Goal: Task Accomplishment & Management: Manage account settings

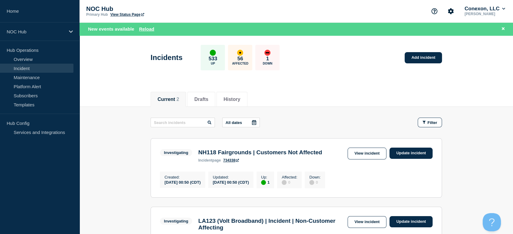
click at [146, 33] on div "New events available Reload" at bounding box center [297, 28] width 434 height 13
click at [146, 30] on button "Reload" at bounding box center [146, 28] width 15 height 5
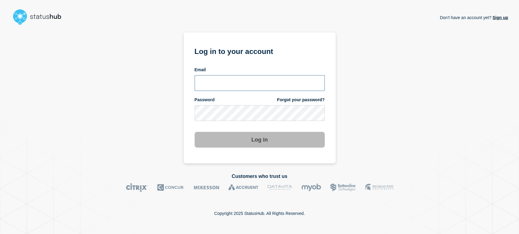
click at [225, 85] on input "email input" at bounding box center [259, 83] width 130 height 16
type input "sean.webb@conexon.us"
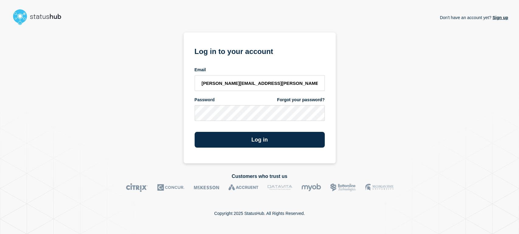
click at [371, 33] on div "Don't have an account yet? Sign up Log in to your account Email sean.webb@conex…" at bounding box center [259, 96] width 497 height 136
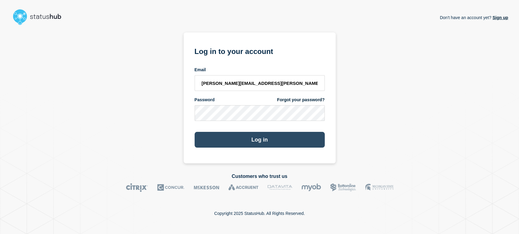
click at [245, 135] on button "Log in" at bounding box center [259, 140] width 130 height 16
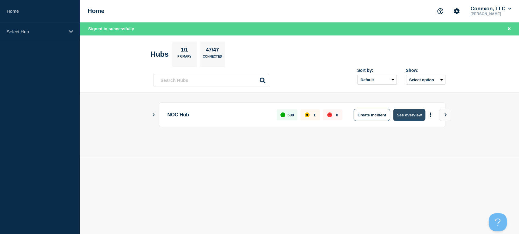
click at [403, 118] on button "See overview" at bounding box center [409, 115] width 32 height 12
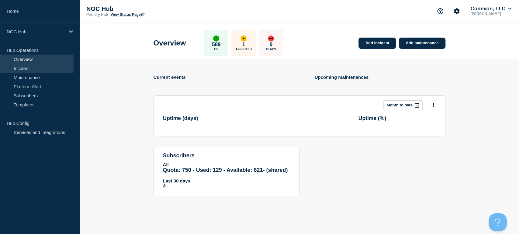
click at [60, 64] on link "Incident" at bounding box center [37, 68] width 74 height 9
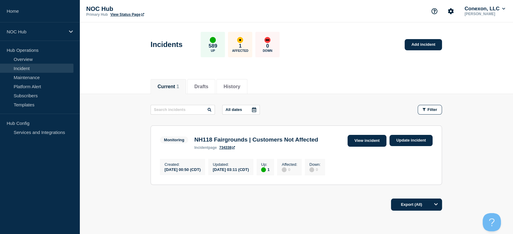
click at [361, 142] on link "View incident" at bounding box center [367, 141] width 39 height 12
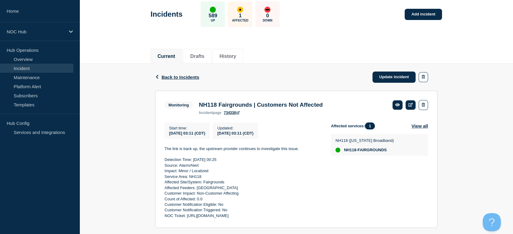
scroll to position [24, 0]
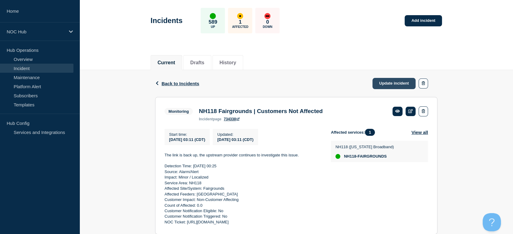
click at [398, 79] on link "Update incident" at bounding box center [394, 83] width 43 height 11
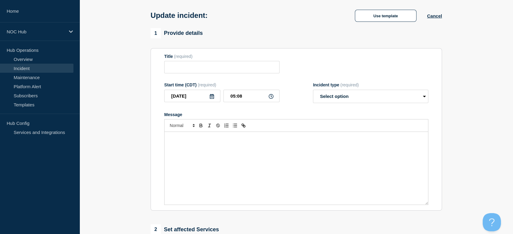
type input "NH118 Fairgrounds | Customers Not Affected"
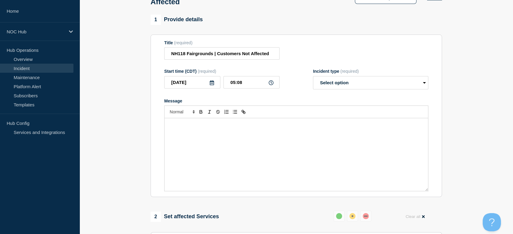
scroll to position [58, 0]
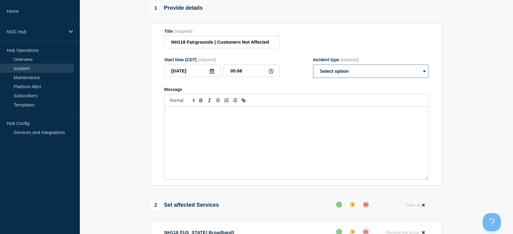
drag, startPoint x: 320, startPoint y: 77, endPoint x: 323, endPoint y: 79, distance: 4.1
click at [320, 77] on select "Select option Investigating Identified Monitoring Resolved" at bounding box center [370, 71] width 115 height 13
select select "resolved"
click at [313, 68] on select "Select option Investigating Identified Monitoring Resolved" at bounding box center [370, 71] width 115 height 13
click at [322, 116] on p "Message" at bounding box center [296, 113] width 255 height 5
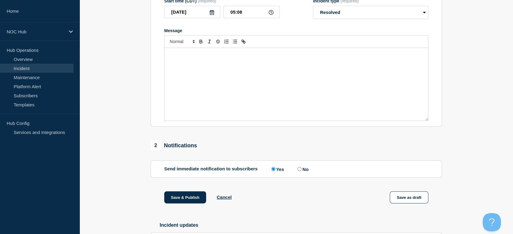
scroll to position [184, 0]
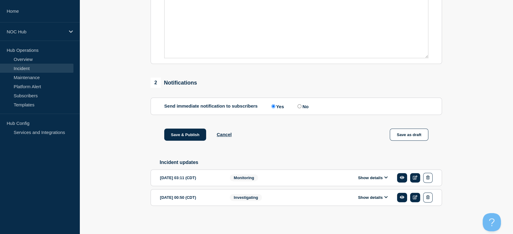
click at [386, 181] on button "Show details" at bounding box center [372, 178] width 33 height 5
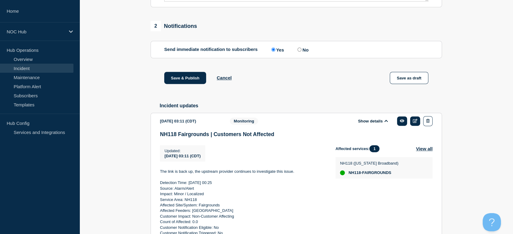
scroll to position [285, 0]
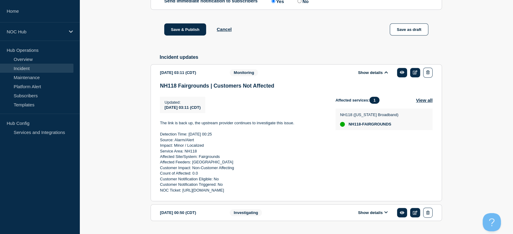
drag, startPoint x: 157, startPoint y: 128, endPoint x: 319, endPoint y: 202, distance: 177.4
click at [319, 202] on section "2025-10-14 03:11 (CDT) Show details Monitoring NH118 Fairgrounds | Customers No…" at bounding box center [297, 132] width 292 height 137
copy div "The link is back up, the upstream provider continues to investigate this issue.…"
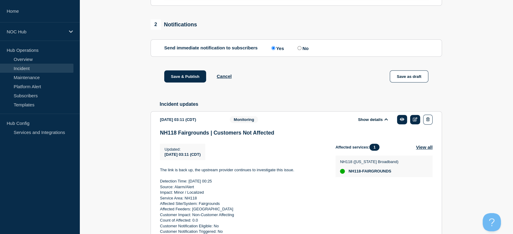
scroll to position [116, 0]
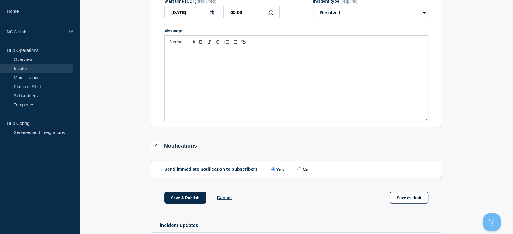
click at [228, 81] on div "Message" at bounding box center [297, 84] width 264 height 73
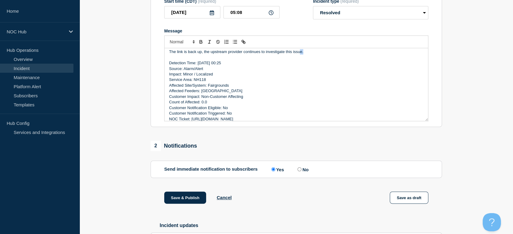
scroll to position [0, 0]
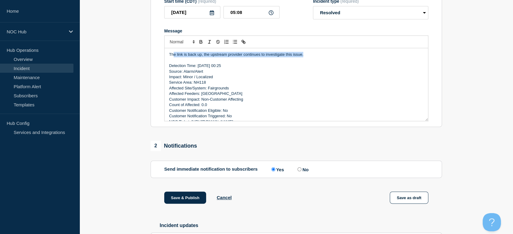
drag, startPoint x: 305, startPoint y: 57, endPoint x: 174, endPoint y: 57, distance: 130.3
click at [174, 57] on p "The link is back up, the upstream provider continues to investigate this issue." at bounding box center [296, 54] width 255 height 5
click at [307, 57] on p "The link is back up, the upstream provider continues to investigate this issue." at bounding box center [296, 54] width 255 height 5
drag, startPoint x: 307, startPoint y: 58, endPoint x: 177, endPoint y: 60, distance: 130.0
click at [177, 57] on p "The link is back up, the upstream provider continues to investigate this issue." at bounding box center [296, 54] width 255 height 5
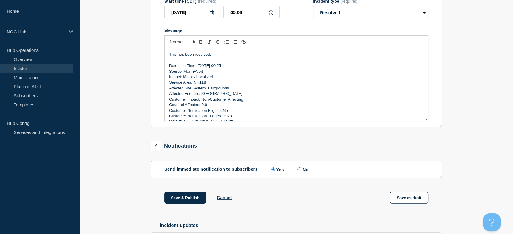
click at [302, 171] on input "No" at bounding box center [300, 170] width 4 height 4
radio input "true"
radio input "false"
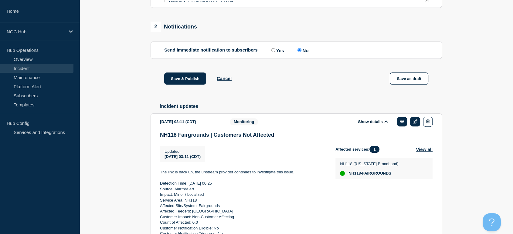
scroll to position [285, 0]
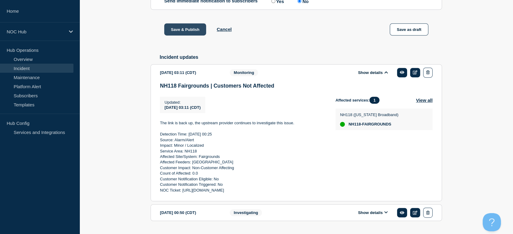
click at [184, 33] on button "Save & Publish" at bounding box center [185, 29] width 42 height 12
